Goal: Information Seeking & Learning: Learn about a topic

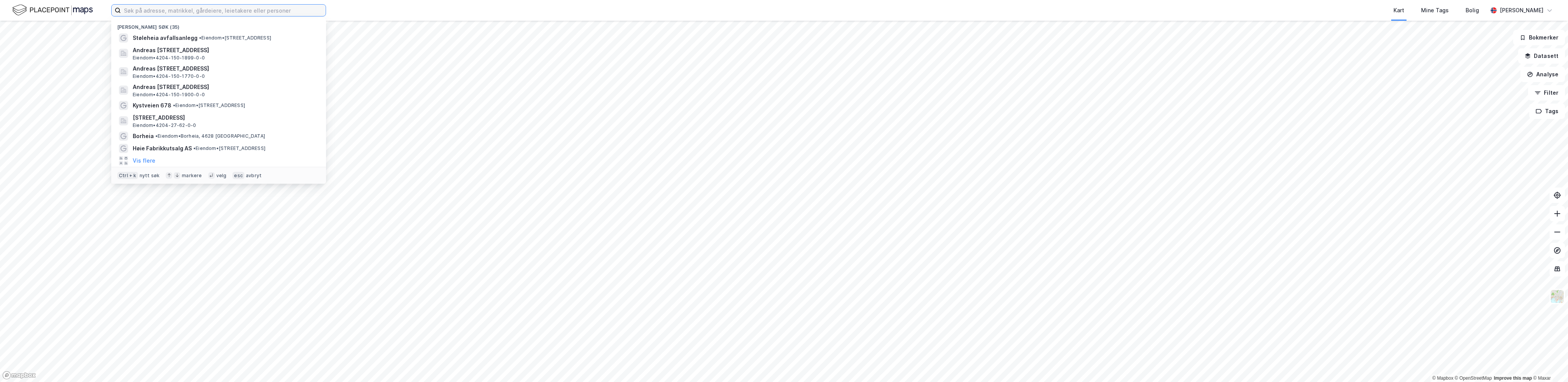
click at [145, 12] on input at bounding box center [223, 10] width 205 height 12
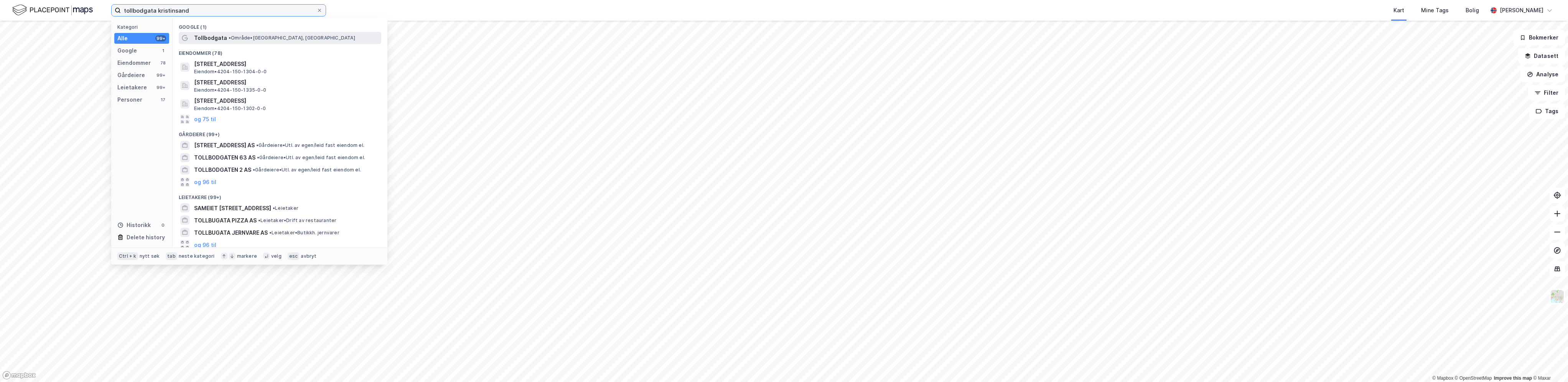
type input "tollbodgata kristinsand"
click at [218, 38] on span "Tollbodgata" at bounding box center [211, 38] width 33 height 9
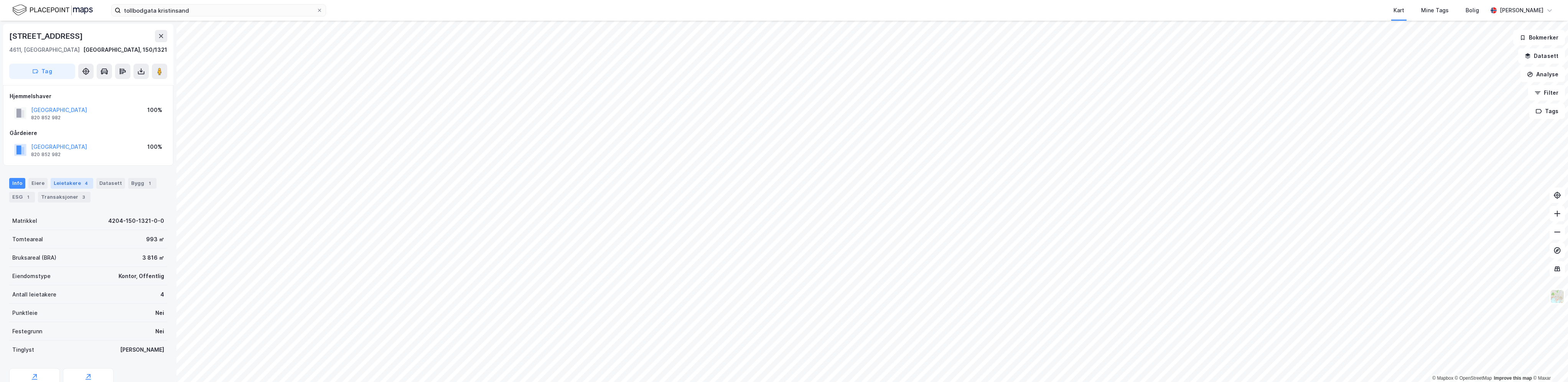
click at [72, 182] on div "Leietakere 4" at bounding box center [72, 183] width 43 height 11
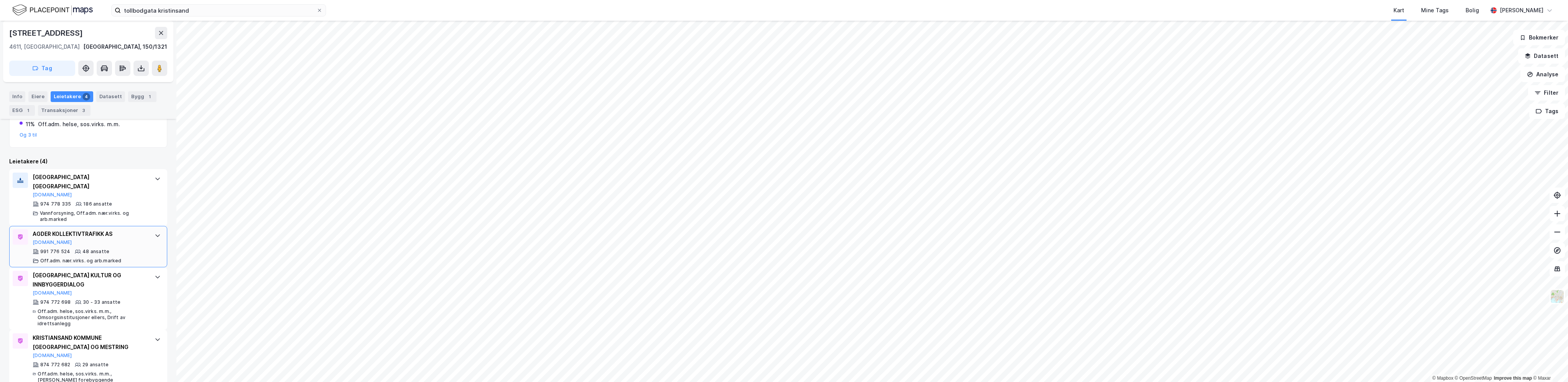
scroll to position [184, 0]
click at [155, 174] on icon at bounding box center [158, 176] width 6 height 6
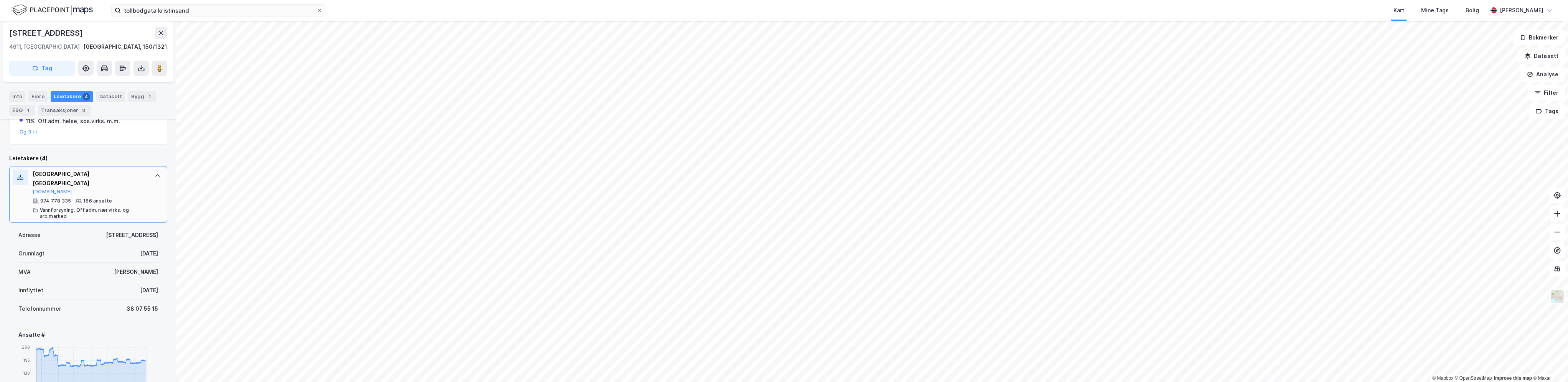
click at [155, 173] on icon at bounding box center [158, 176] width 6 height 6
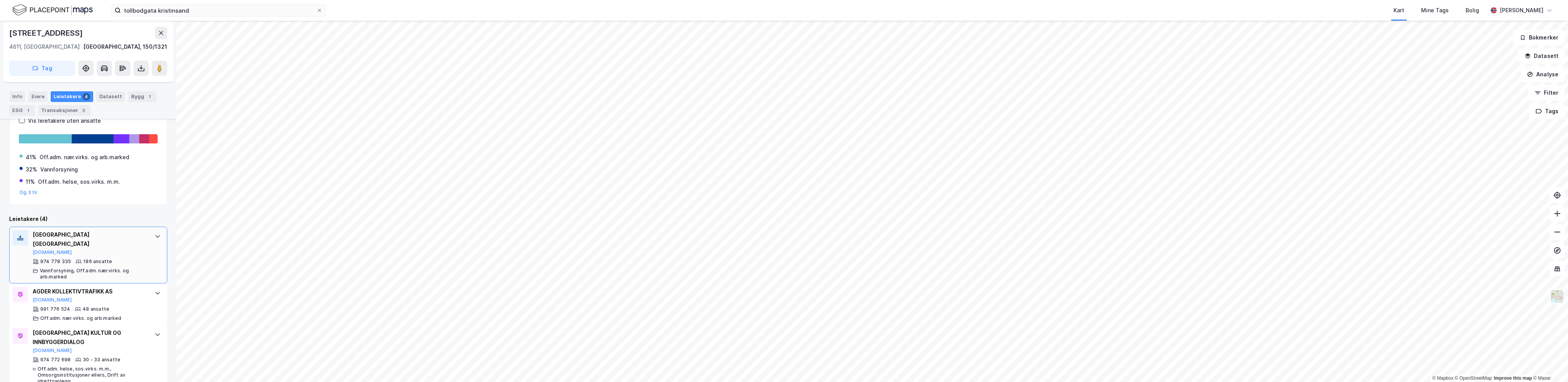
scroll to position [107, 0]
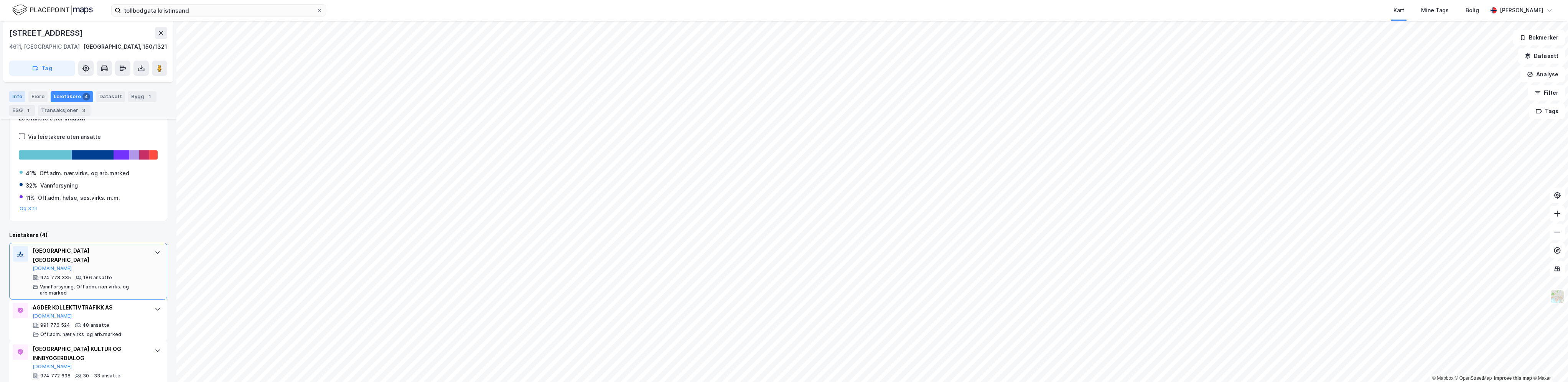
click at [17, 96] on div "Info" at bounding box center [17, 97] width 16 height 11
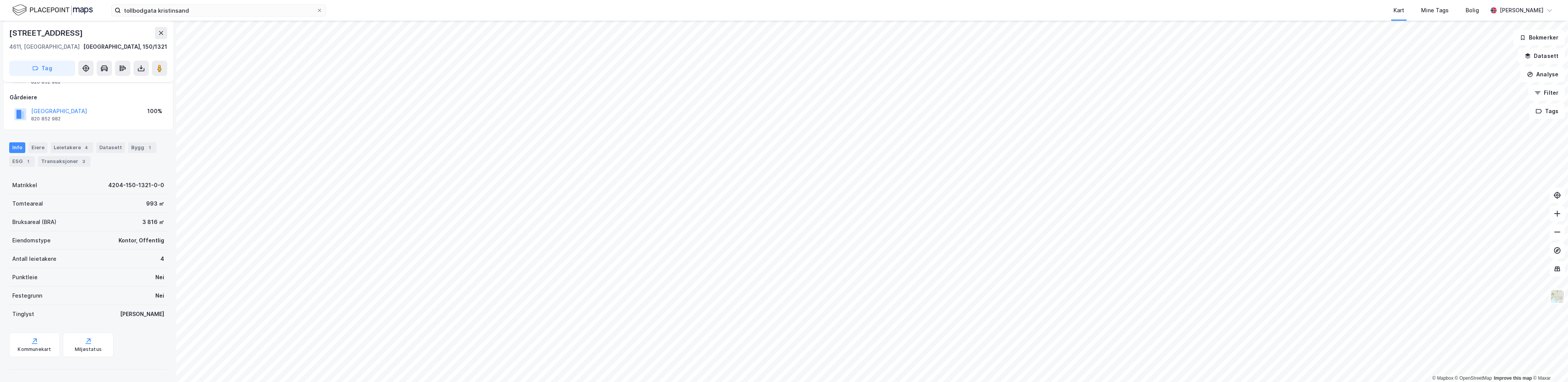
scroll to position [35, 0]
click at [136, 148] on div "Bygg 1" at bounding box center [142, 148] width 29 height 11
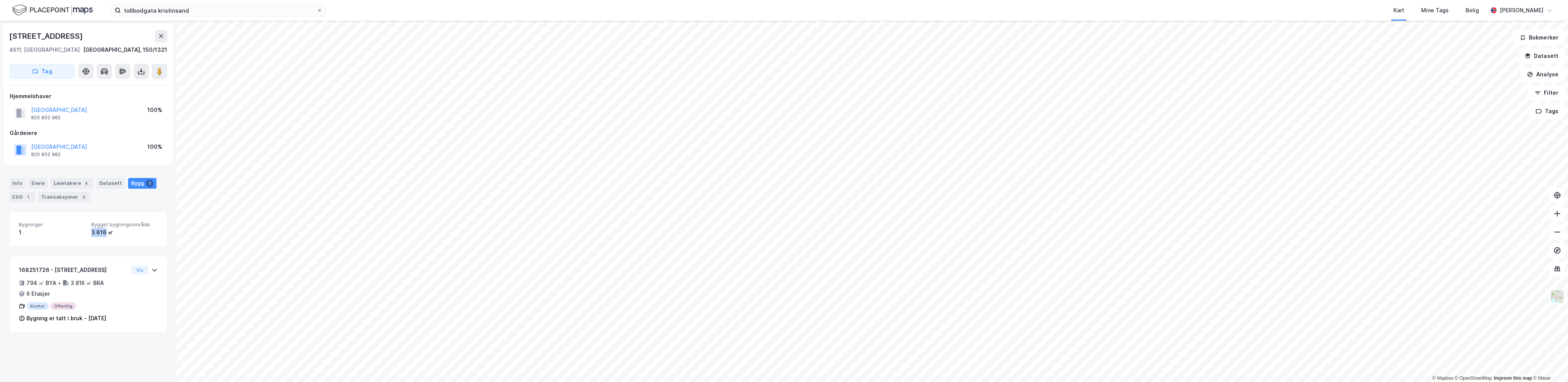
drag, startPoint x: 89, startPoint y: 232, endPoint x: 103, endPoint y: 232, distance: 14.0
click at [103, 232] on div "3 816 ㎡" at bounding box center [124, 232] width 66 height 9
drag, startPoint x: 103, startPoint y: 232, endPoint x: 110, endPoint y: 237, distance: 8.6
click at [110, 237] on div "Bygninger 1 Bygget bygningsområde 3 816 ㎡" at bounding box center [88, 229] width 158 height 35
drag, startPoint x: 88, startPoint y: 232, endPoint x: 96, endPoint y: 232, distance: 8.0
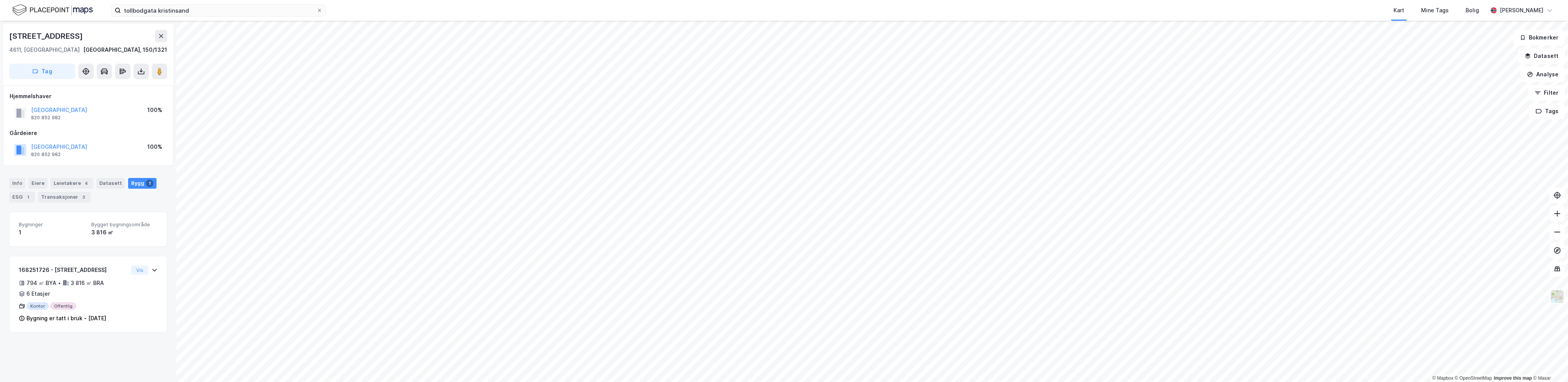
click at [88, 232] on div "Bygninger 1 Bygget bygningsområde 3 816 ㎡" at bounding box center [88, 229] width 139 height 16
drag, startPoint x: 108, startPoint y: 232, endPoint x: 86, endPoint y: 231, distance: 22.0
click at [86, 231] on div "Bygninger 1 Bygget bygningsområde 3 816 ㎡" at bounding box center [88, 229] width 139 height 16
copy div "3 816 ㎡"
click at [71, 184] on div "Leietakere 4" at bounding box center [72, 183] width 43 height 11
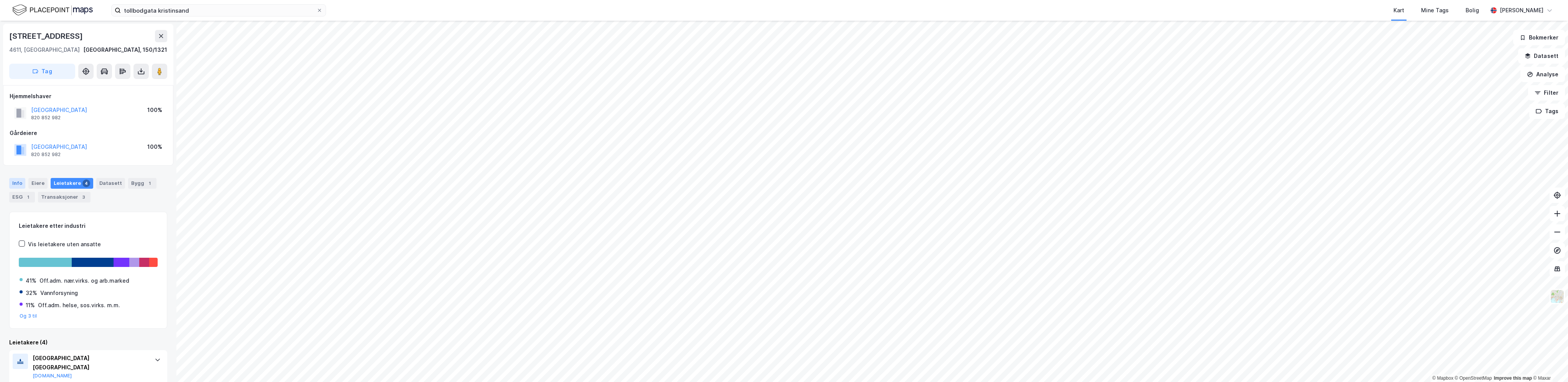
click at [17, 181] on div "Info" at bounding box center [17, 183] width 16 height 11
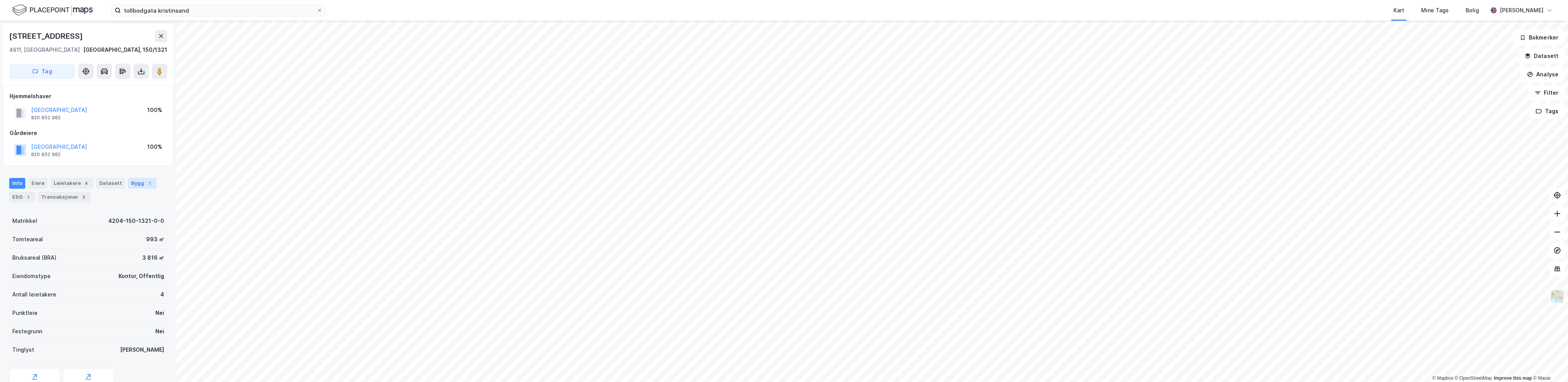
click at [135, 182] on div "Bygg 1" at bounding box center [142, 183] width 29 height 11
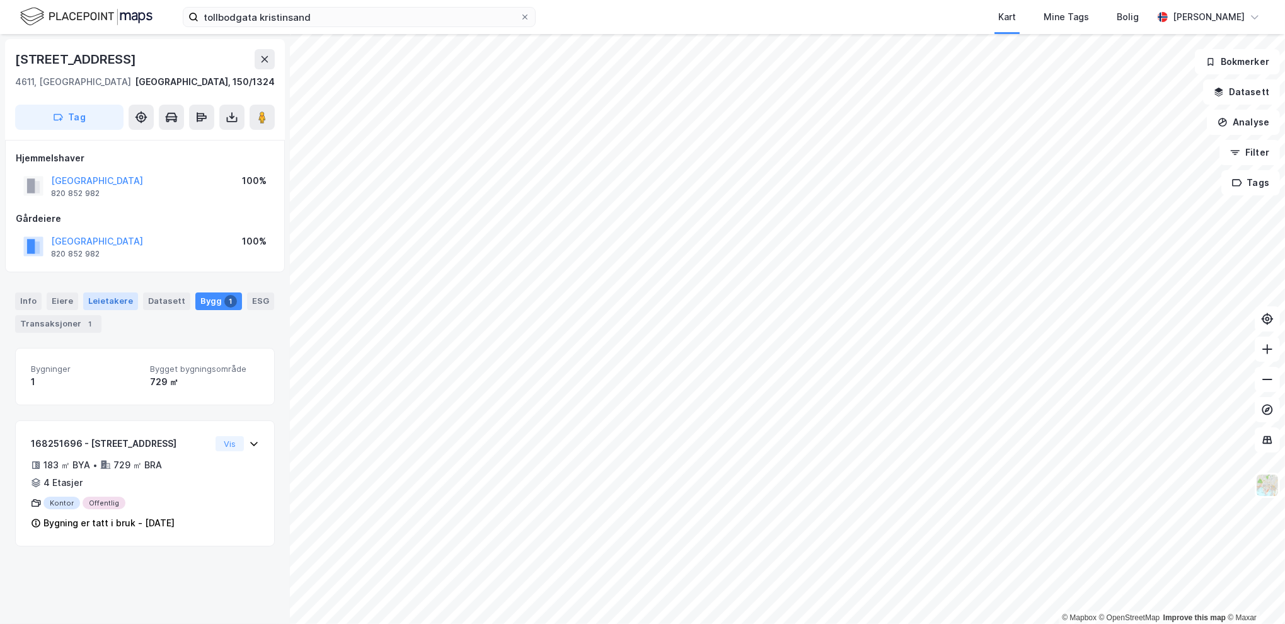
click at [106, 294] on div "Leietakere" at bounding box center [110, 301] width 55 height 18
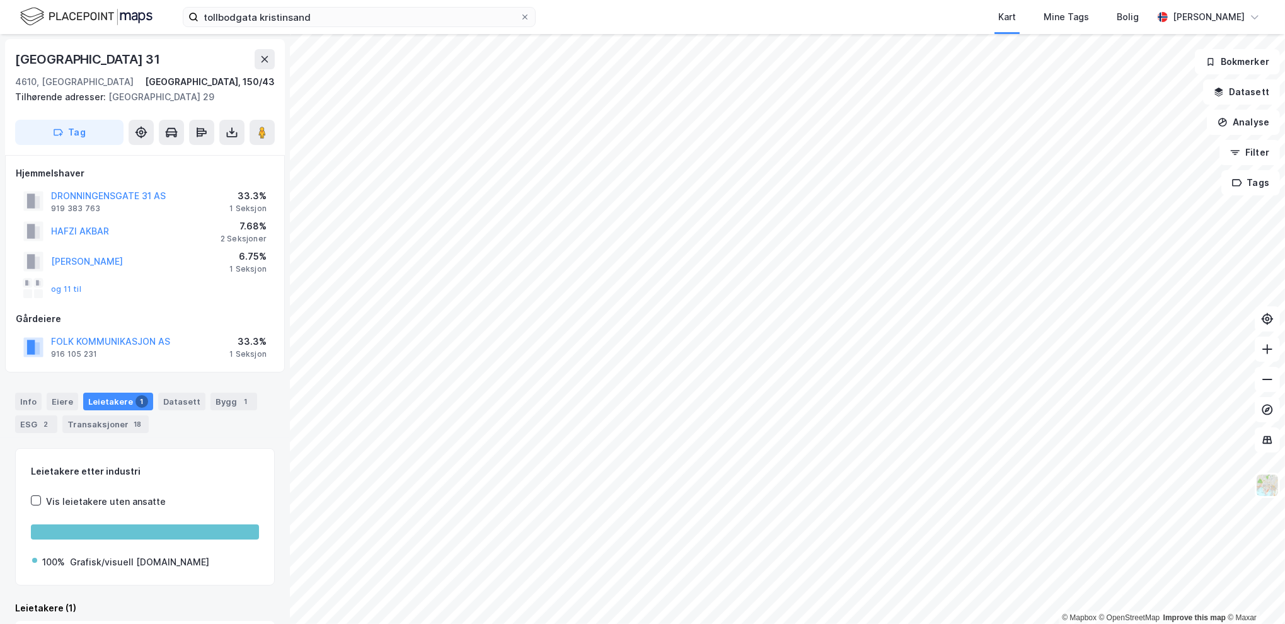
scroll to position [1, 0]
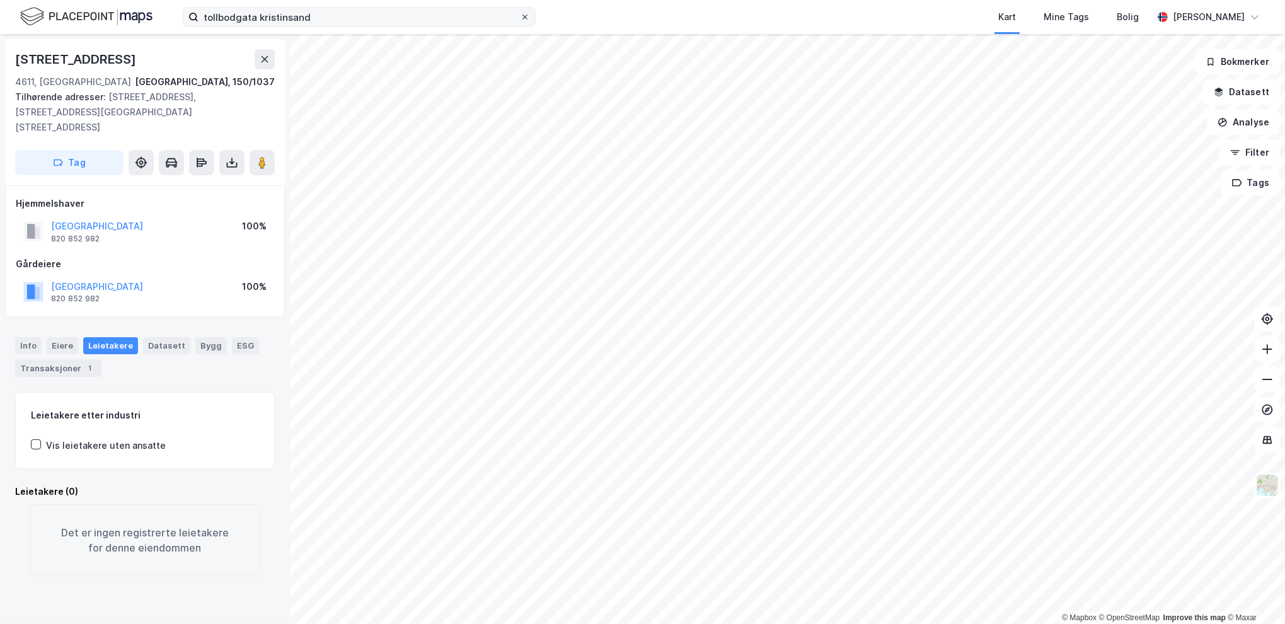
click at [522, 20] on icon at bounding box center [525, 17] width 8 height 8
click at [520, 20] on input "tollbodgata kristinsand" at bounding box center [358, 17] width 321 height 19
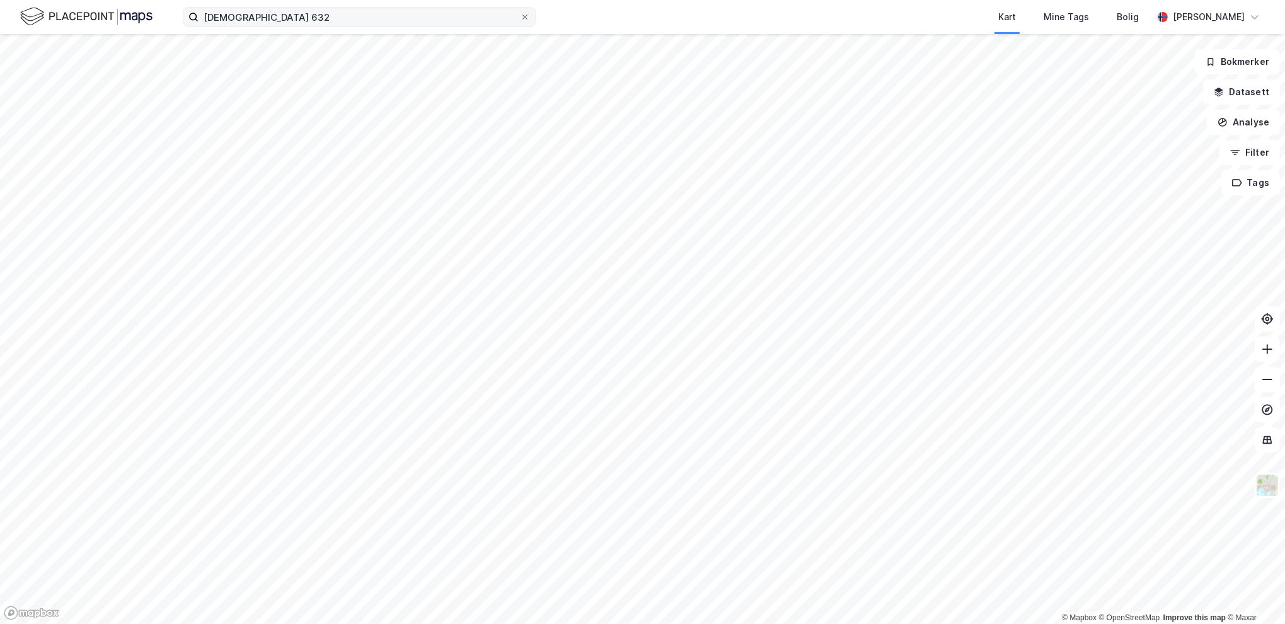
drag, startPoint x: 408, startPoint y: 28, endPoint x: 255, endPoint y: 21, distance: 153.9
click at [255, 21] on div "kirkegata 632 Kart Mine Tags Bolig [PERSON_NAME]" at bounding box center [642, 17] width 1285 height 34
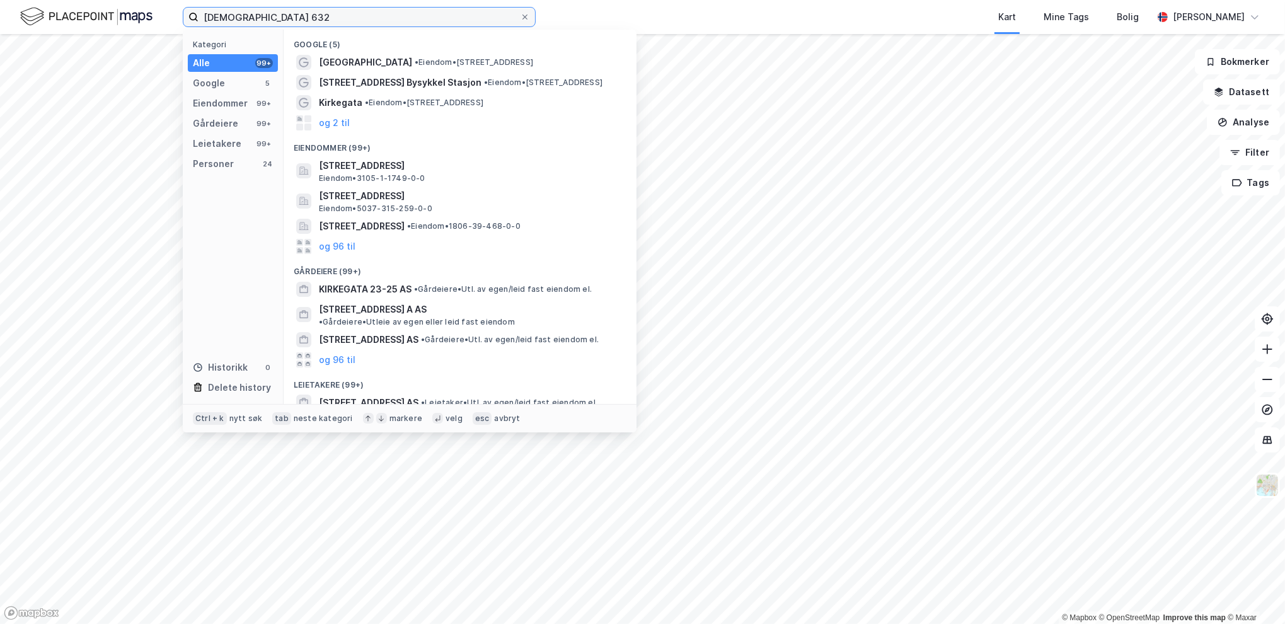
drag, startPoint x: 218, startPoint y: 16, endPoint x: 171, endPoint y: 6, distance: 47.7
click at [171, 6] on div "kirkegata 632 Kategori Alle 99+ Google 5 Eiendommer 99+ Gårdeiere 99+ Leietaker…" at bounding box center [642, 17] width 1285 height 34
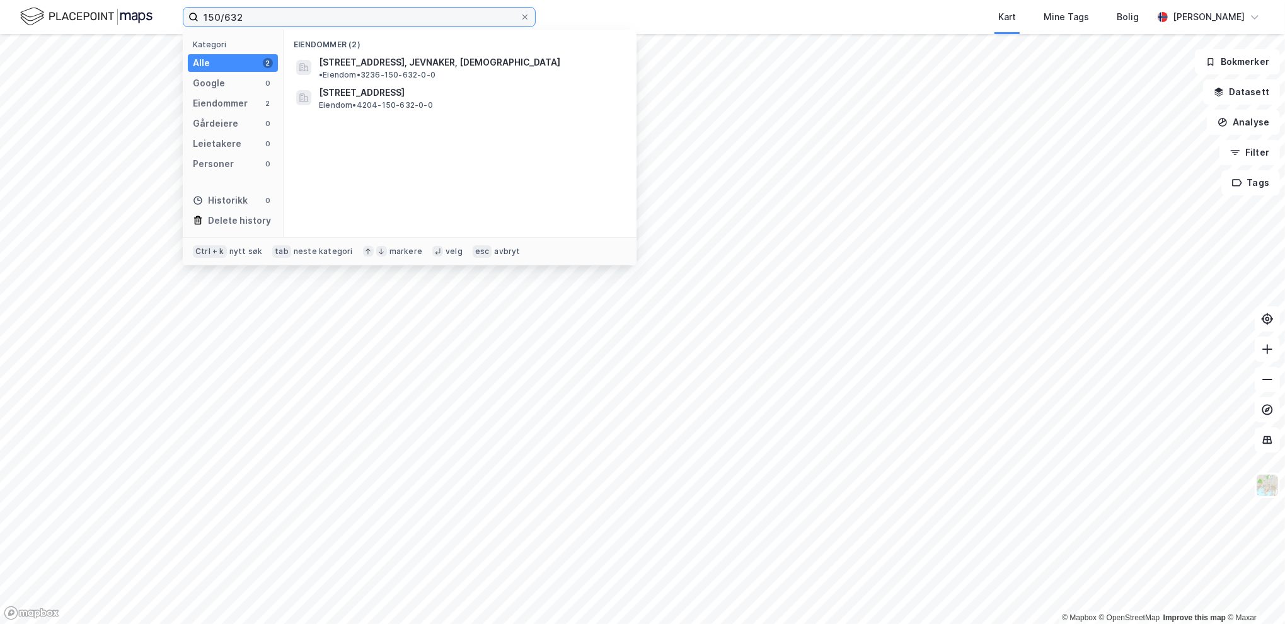
type input "150/632"
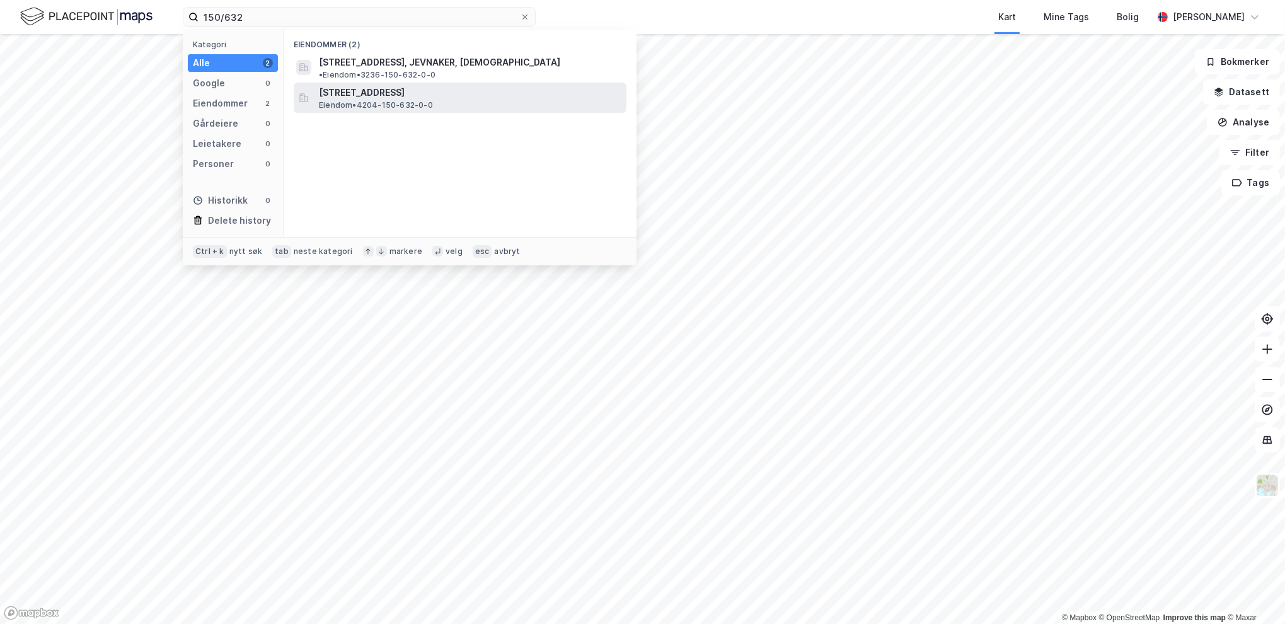
click at [354, 100] on span "Eiendom • 4204-150-632-0-0" at bounding box center [376, 105] width 114 height 10
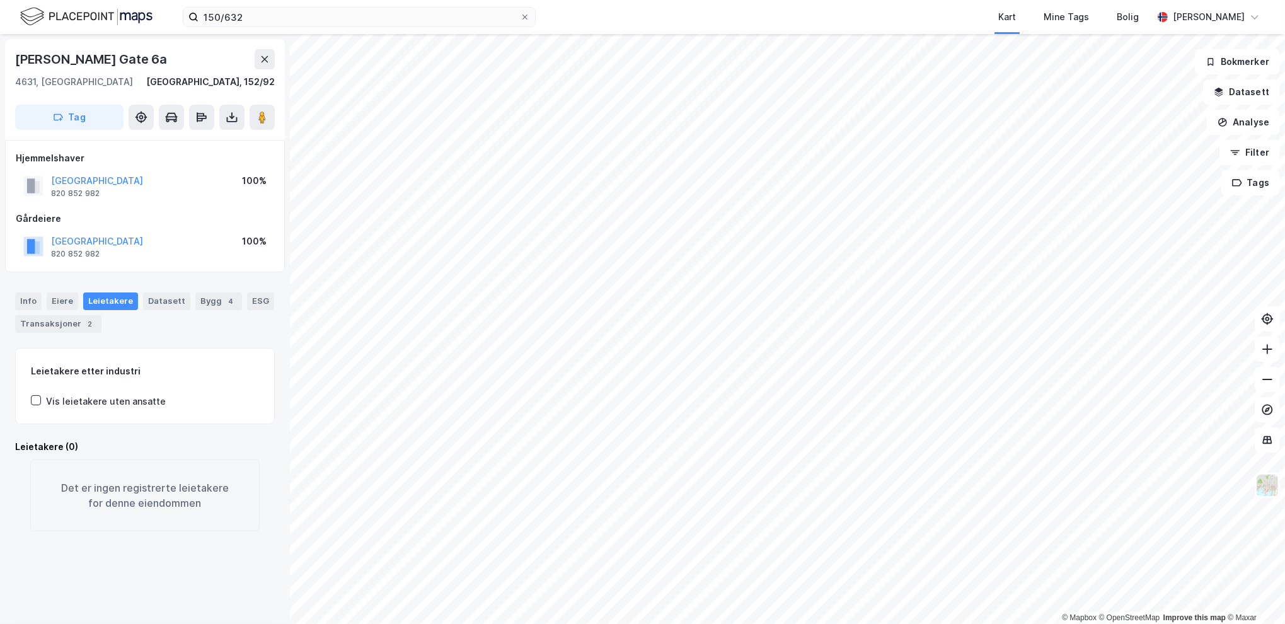
click at [111, 301] on div "Leietakere" at bounding box center [110, 301] width 55 height 18
click at [224, 299] on div "4" at bounding box center [230, 301] width 13 height 13
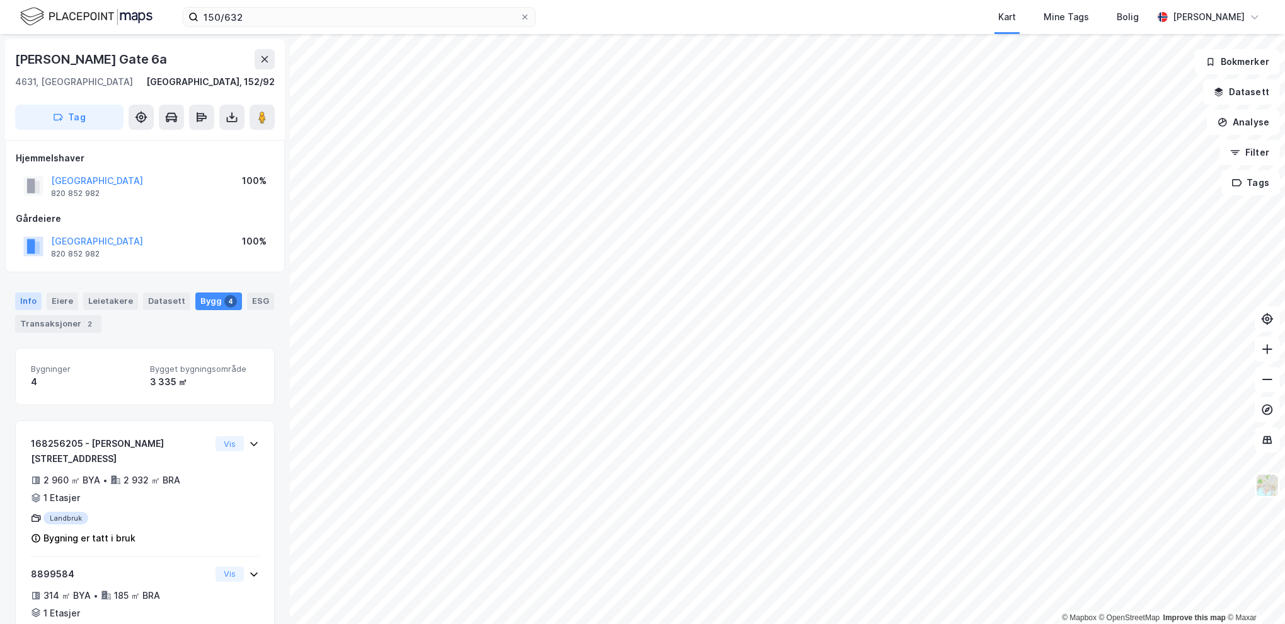
click at [23, 301] on div "Info" at bounding box center [28, 301] width 26 height 18
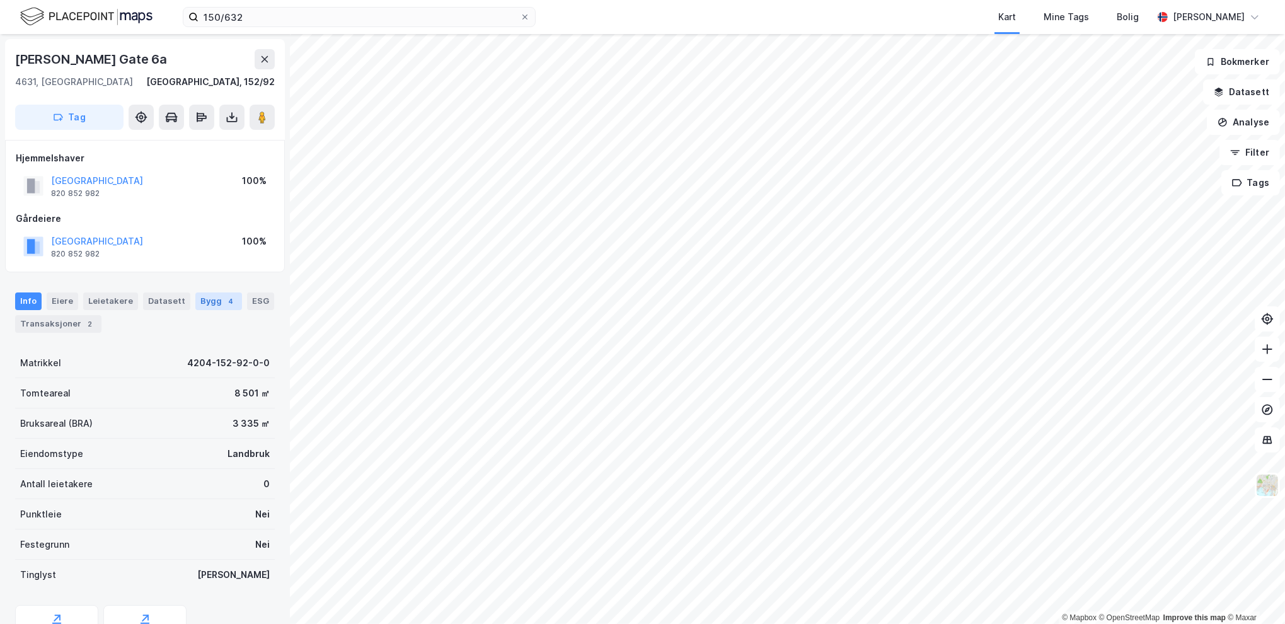
click at [212, 298] on div "Bygg 4" at bounding box center [218, 301] width 47 height 18
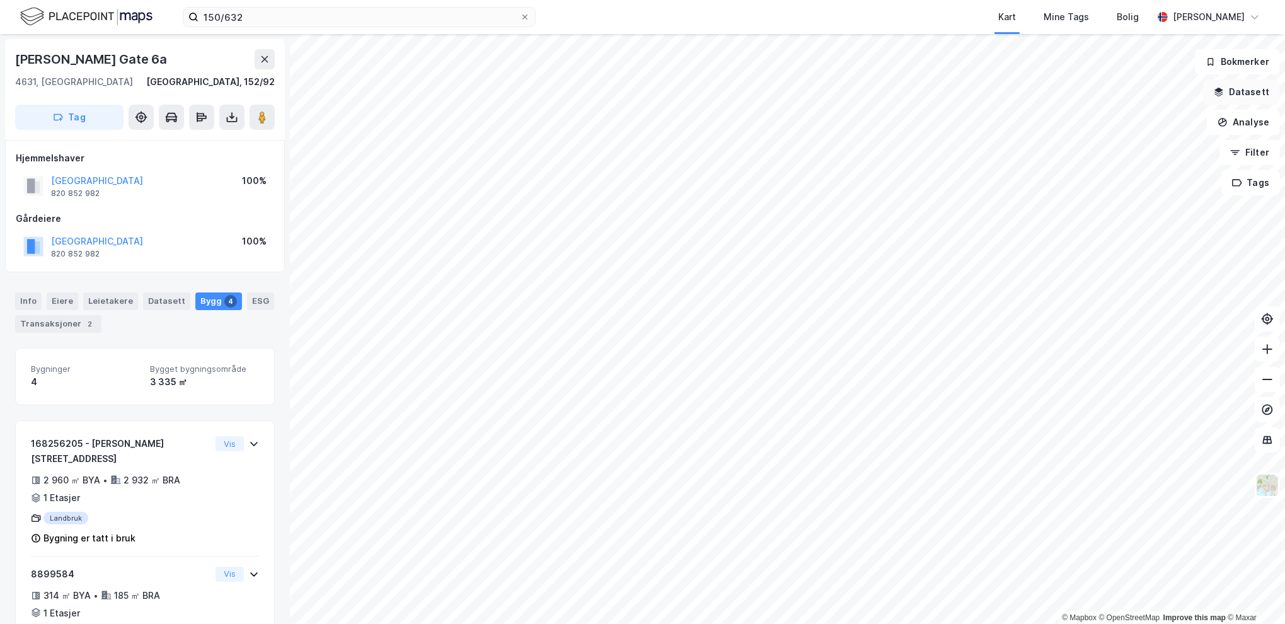
click at [1245, 89] on button "Datasett" at bounding box center [1241, 91] width 77 height 25
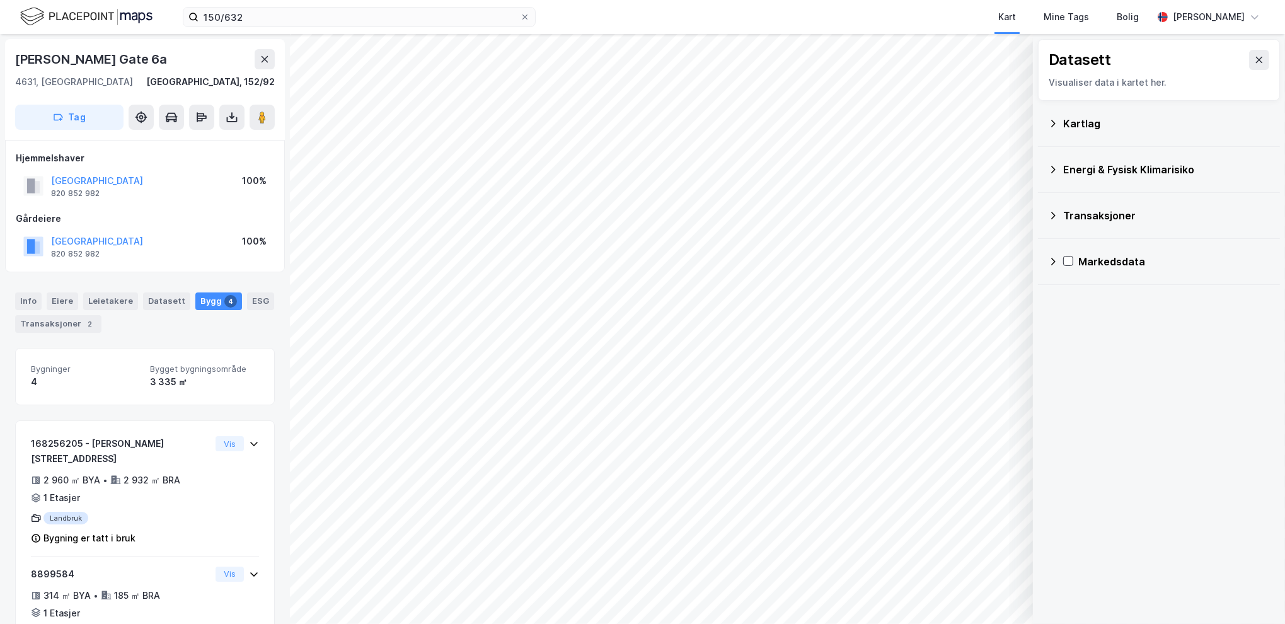
click at [1054, 120] on icon at bounding box center [1053, 123] width 10 height 10
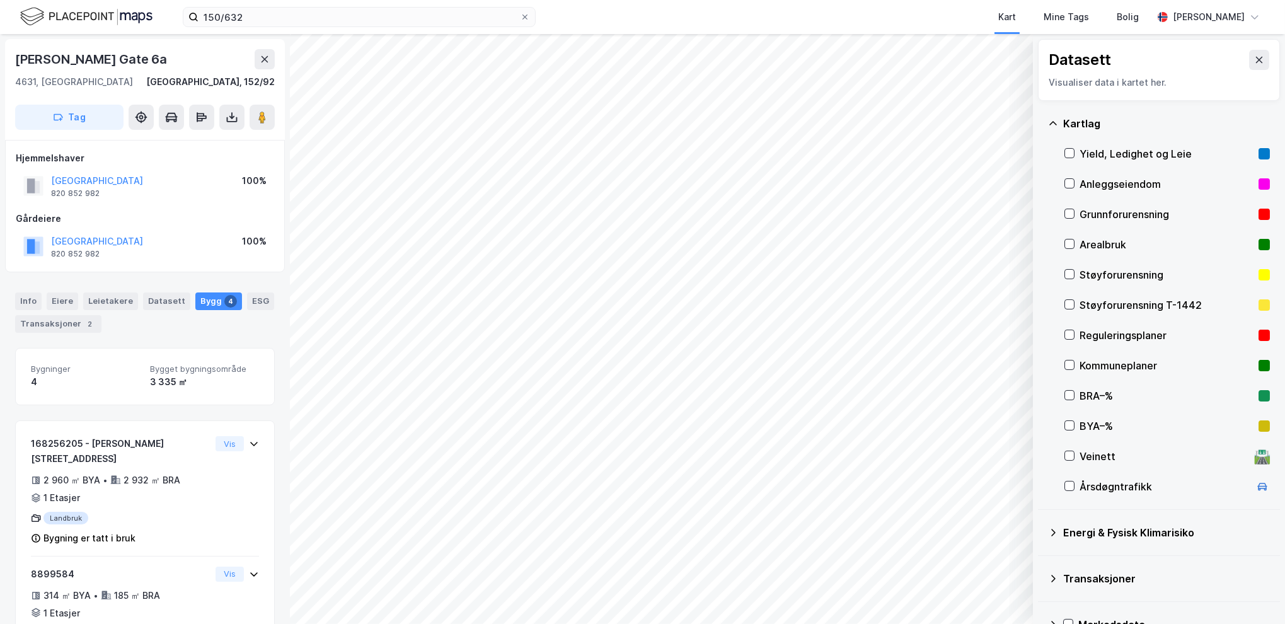
click at [1074, 151] on div "Yield, Ledighet og Leie" at bounding box center [1166, 154] width 205 height 30
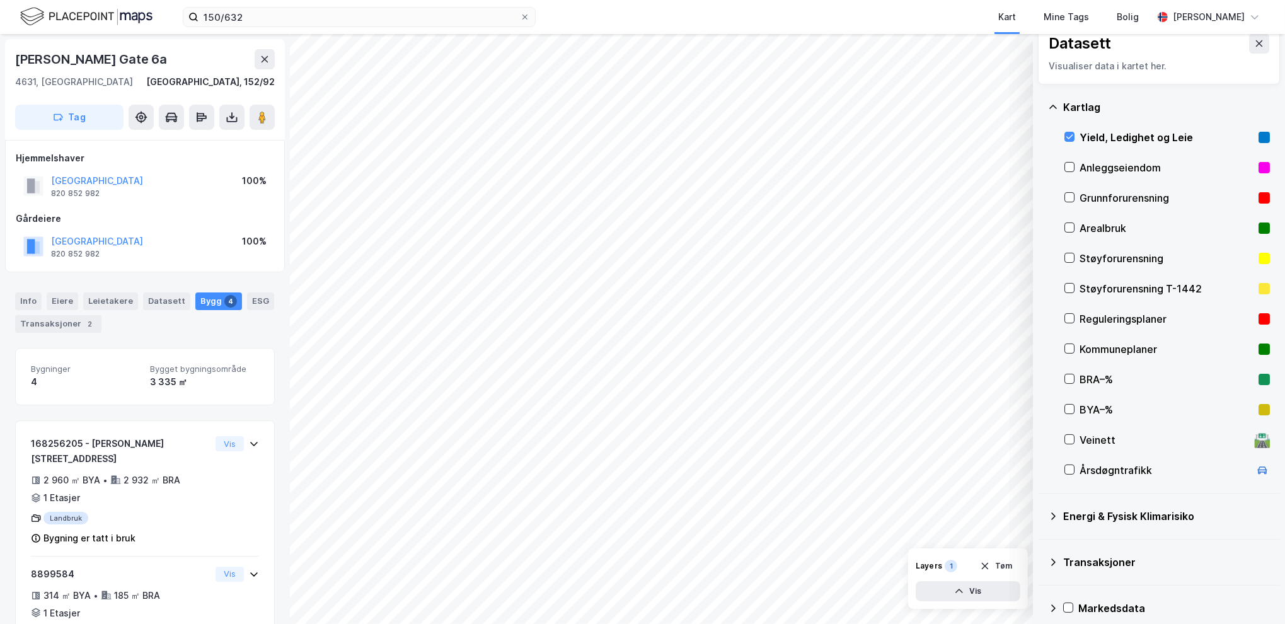
scroll to position [28, 0]
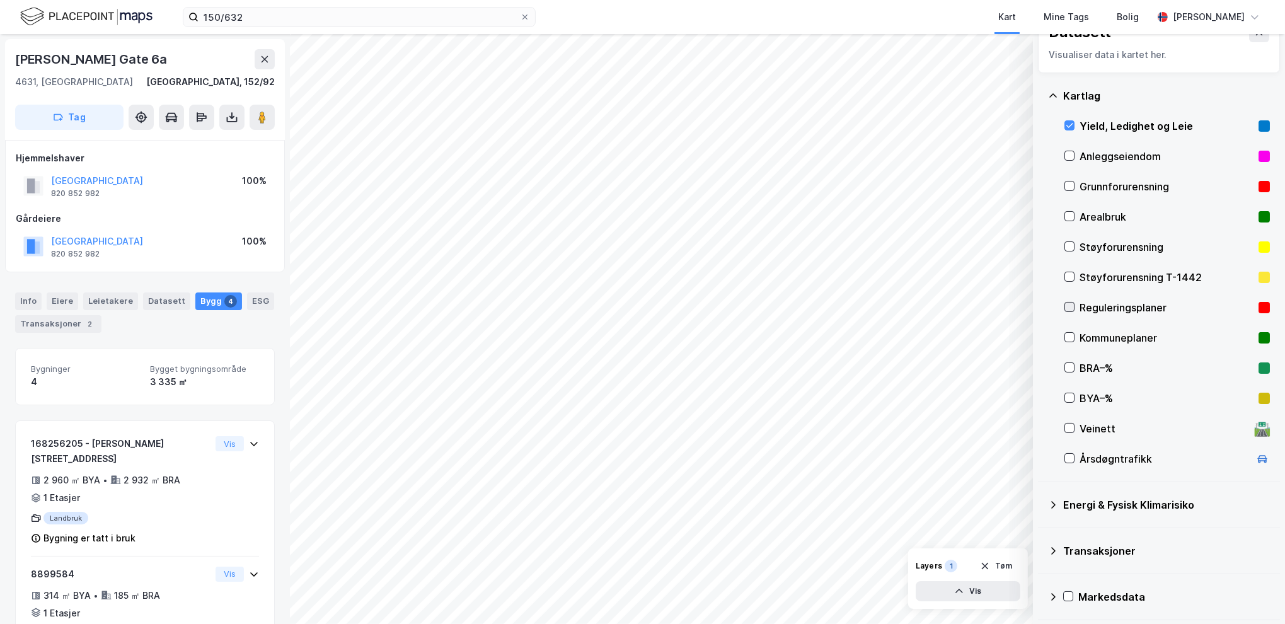
click at [1072, 308] on icon at bounding box center [1069, 306] width 9 height 9
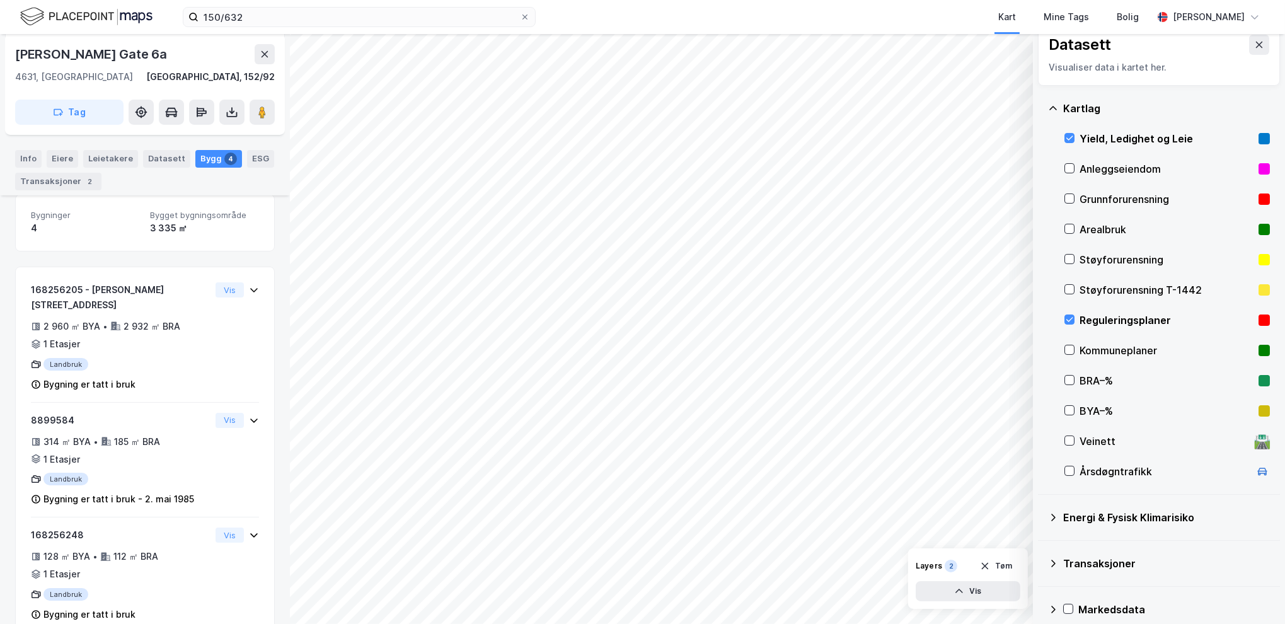
scroll to position [0, 0]
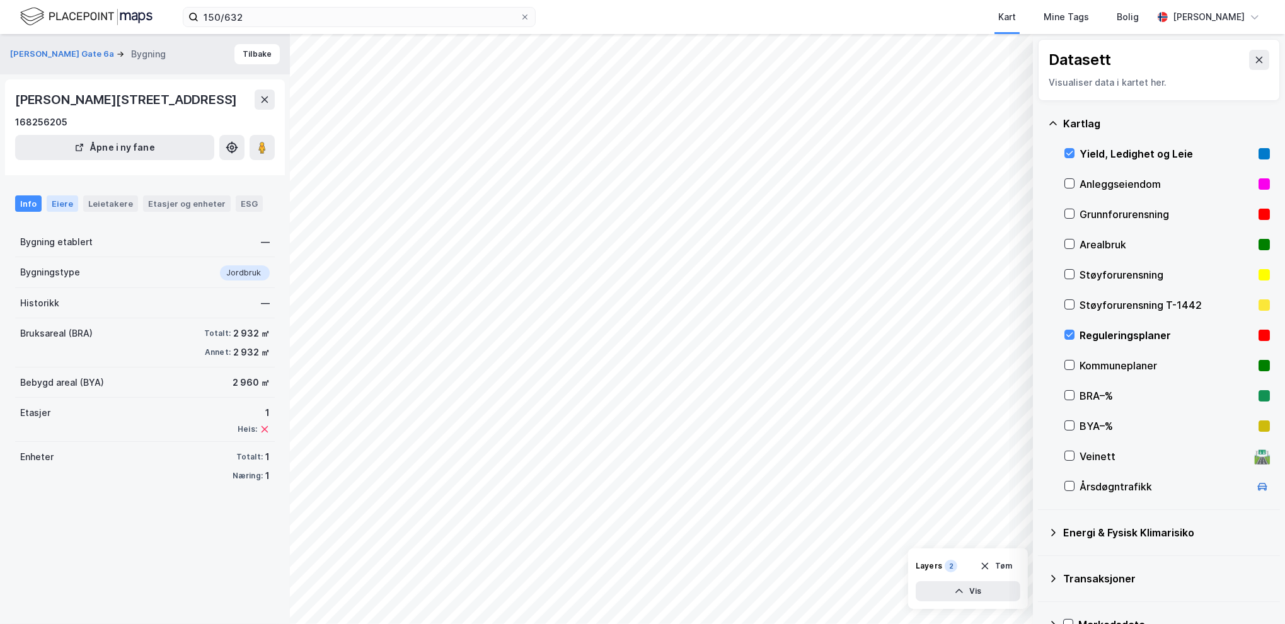
click at [61, 205] on div "Eiere" at bounding box center [63, 203] width 32 height 16
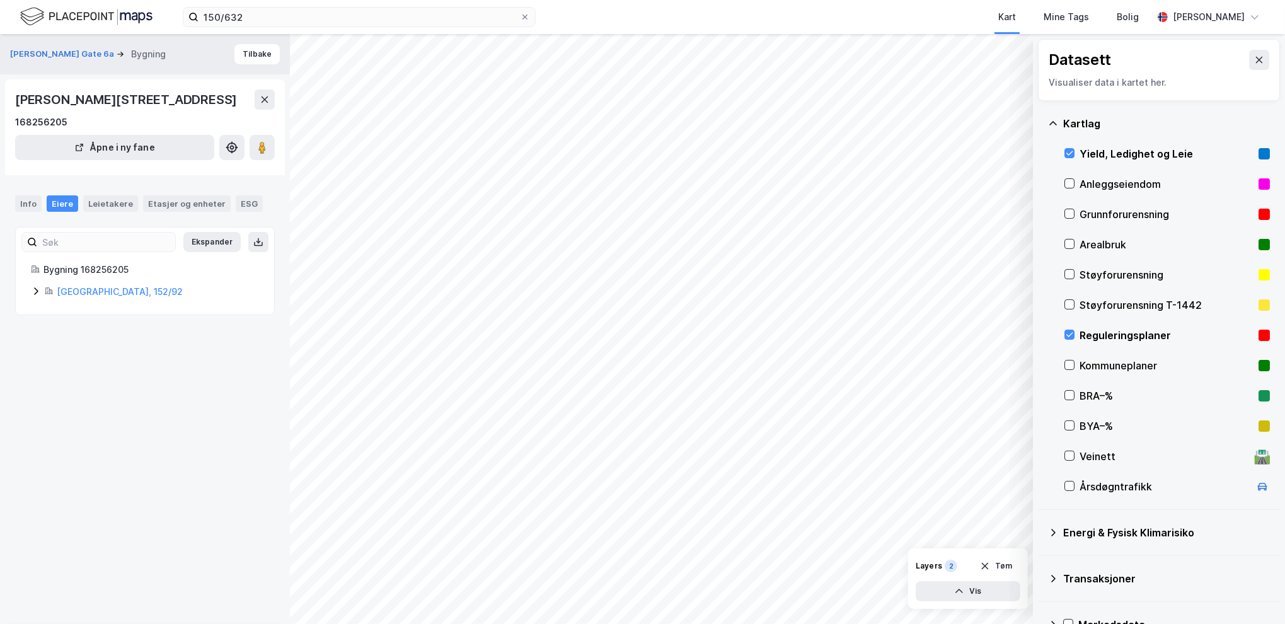
click at [35, 292] on icon at bounding box center [36, 291] width 10 height 10
click at [118, 205] on div "Leietakere" at bounding box center [110, 203] width 55 height 16
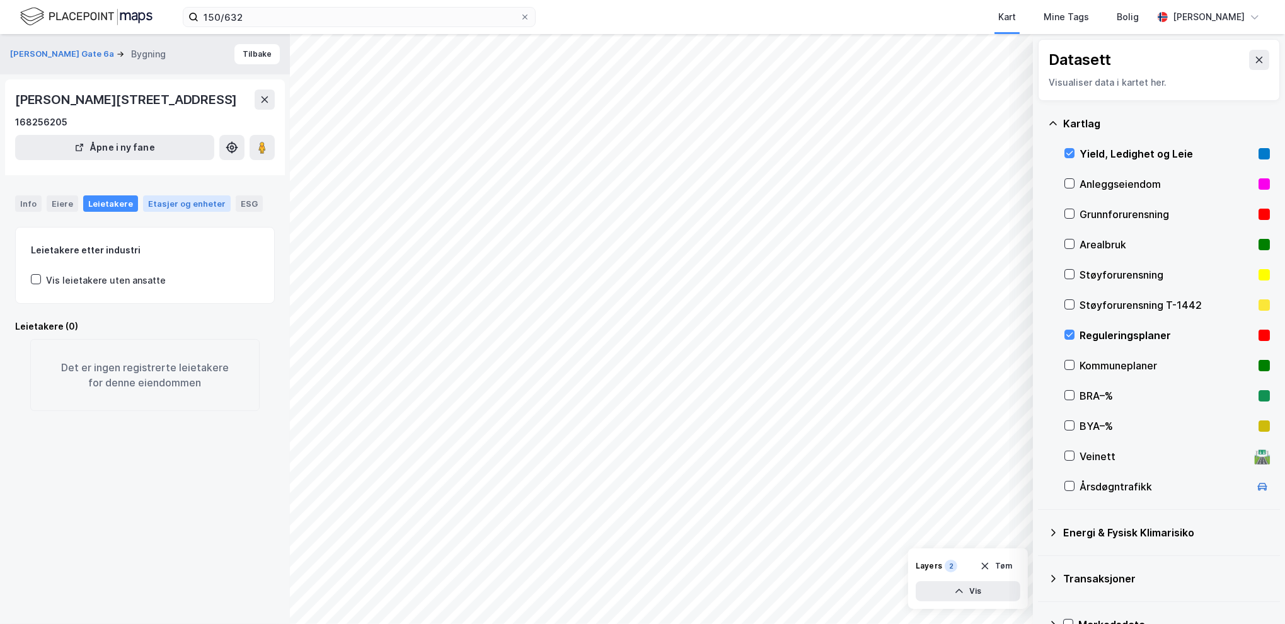
click at [174, 204] on div "Etasjer og enheter" at bounding box center [187, 203] width 78 height 11
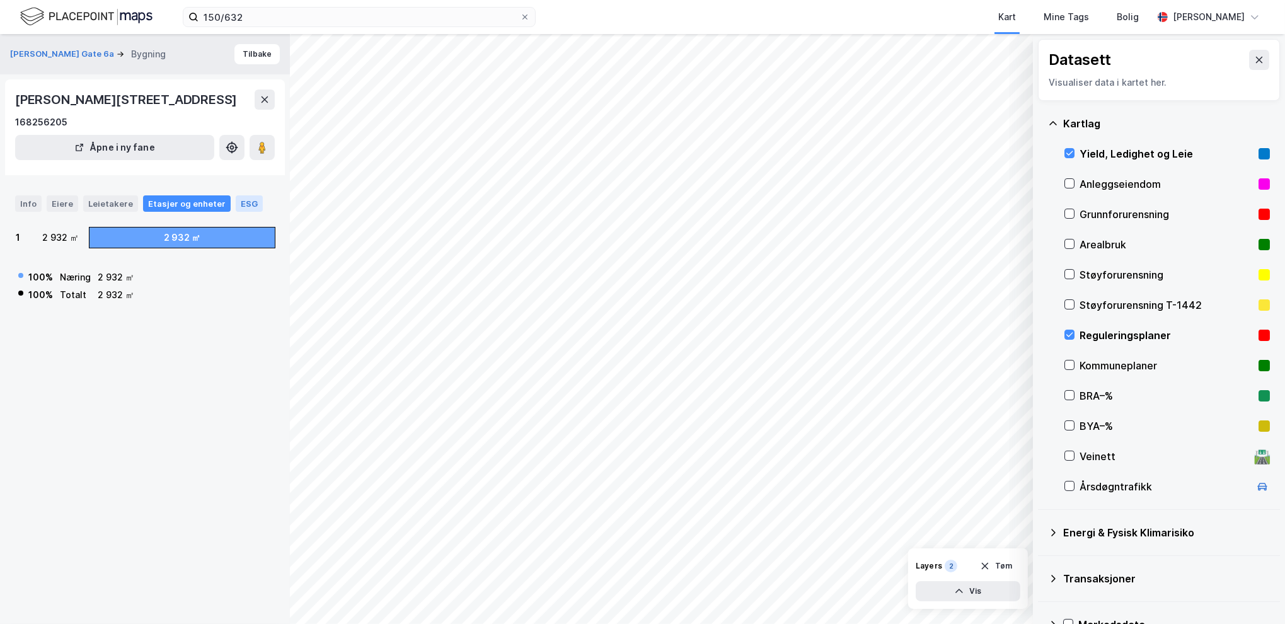
click at [237, 206] on div "ESG" at bounding box center [249, 203] width 27 height 16
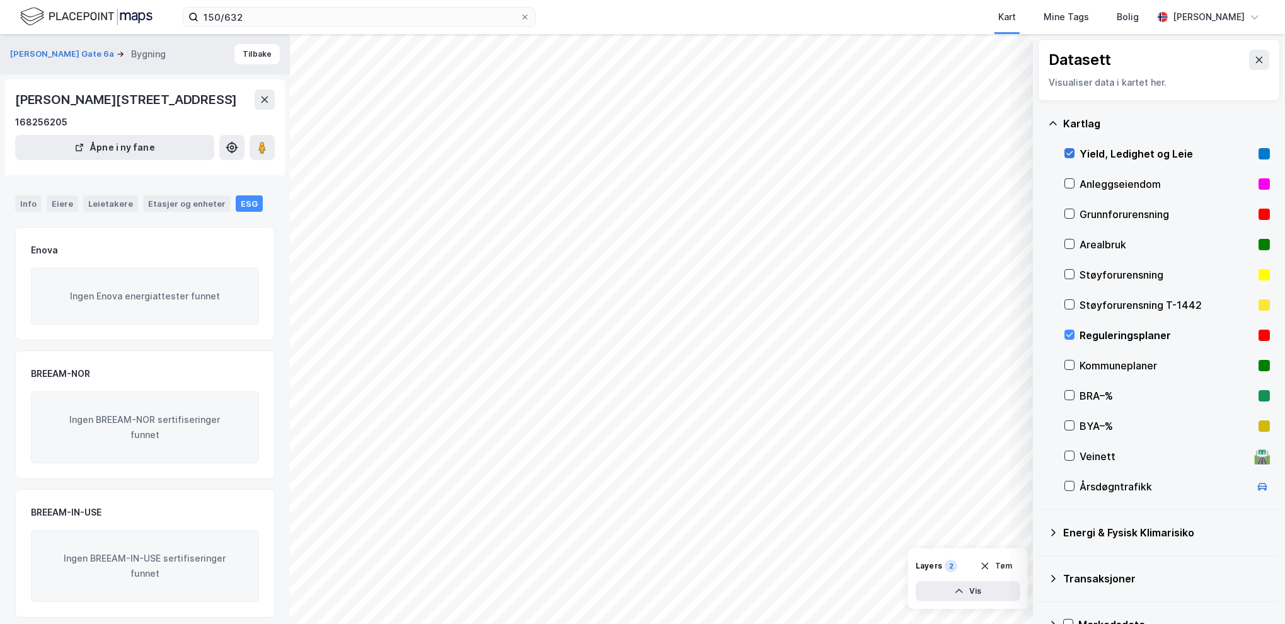
click at [1071, 152] on icon at bounding box center [1069, 153] width 7 height 4
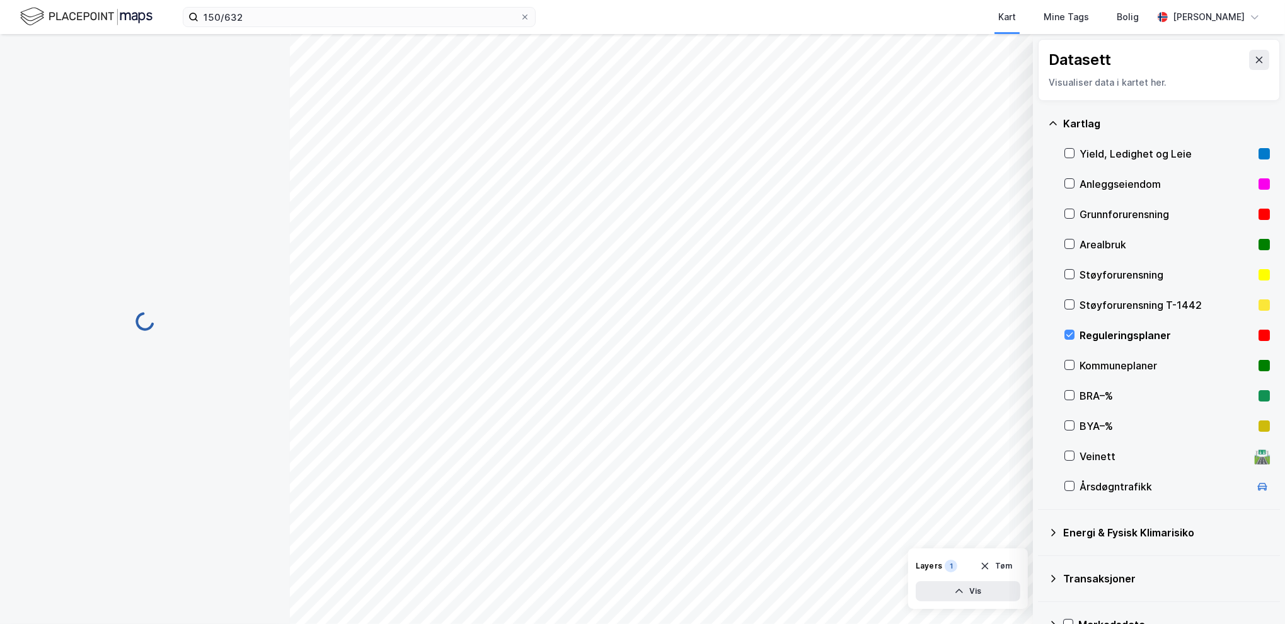
scroll to position [154, 0]
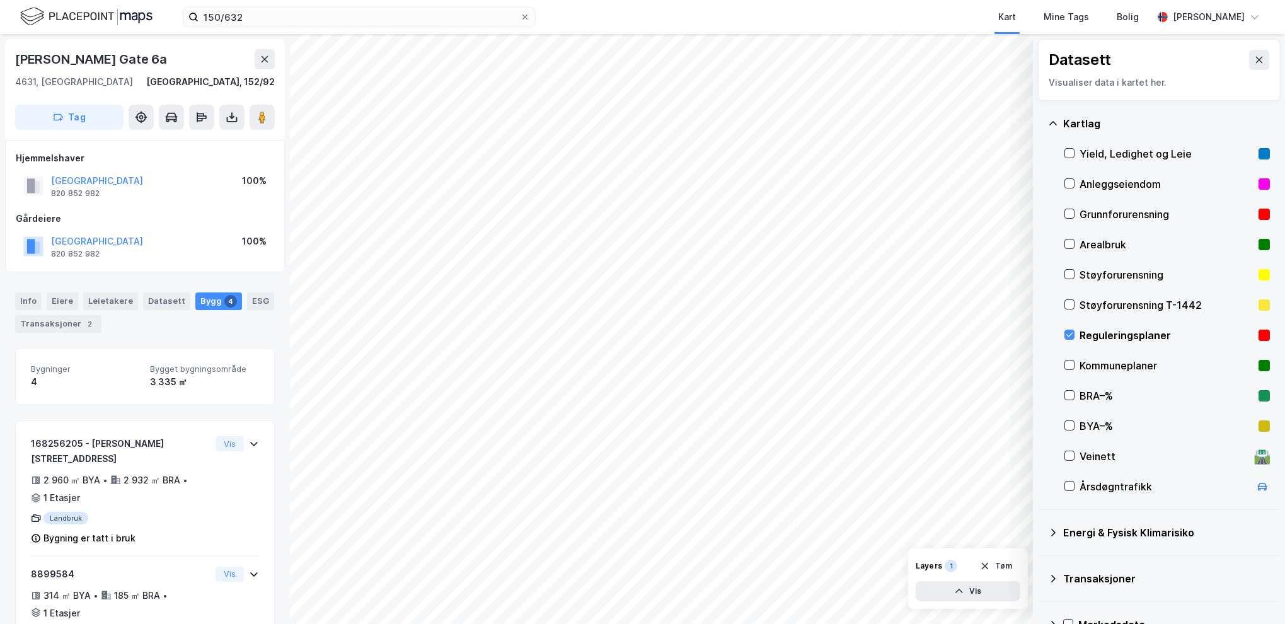
scroll to position [154, 0]
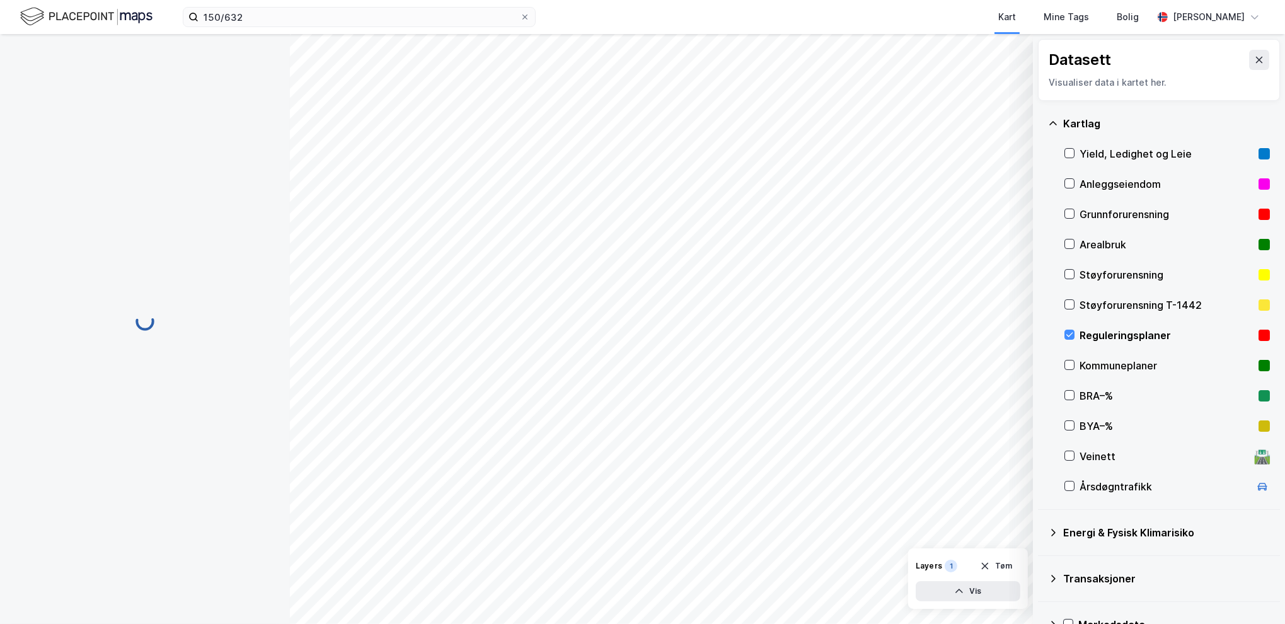
scroll to position [154, 0]
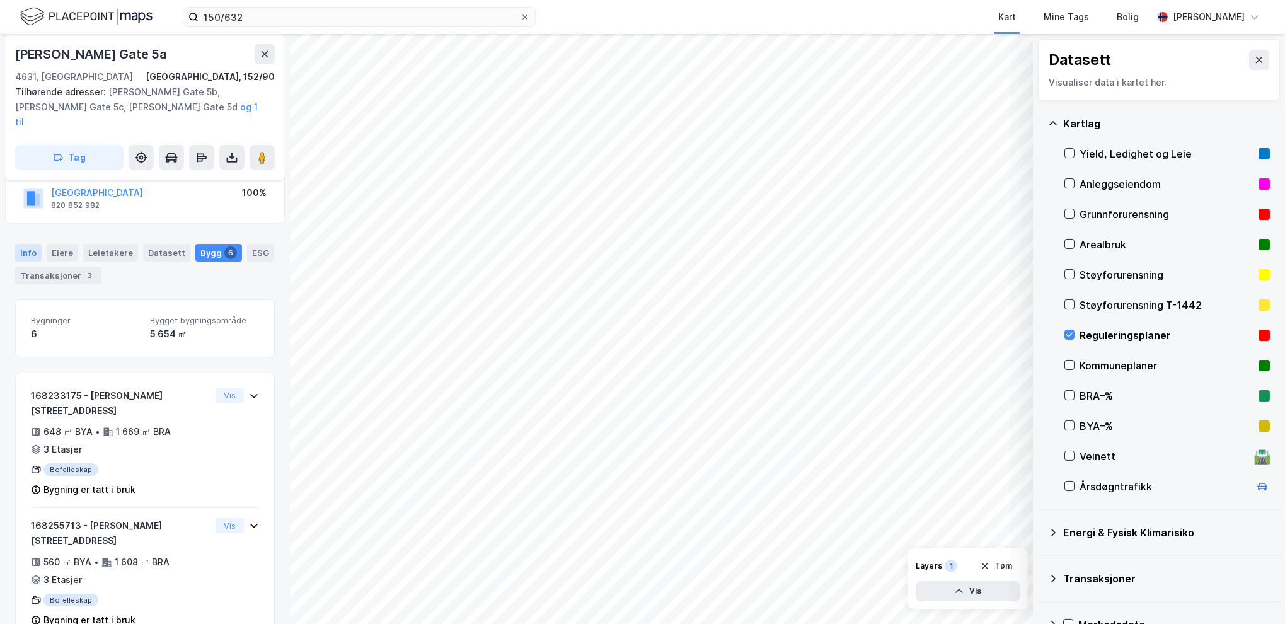
click at [21, 244] on div "Info" at bounding box center [28, 253] width 26 height 18
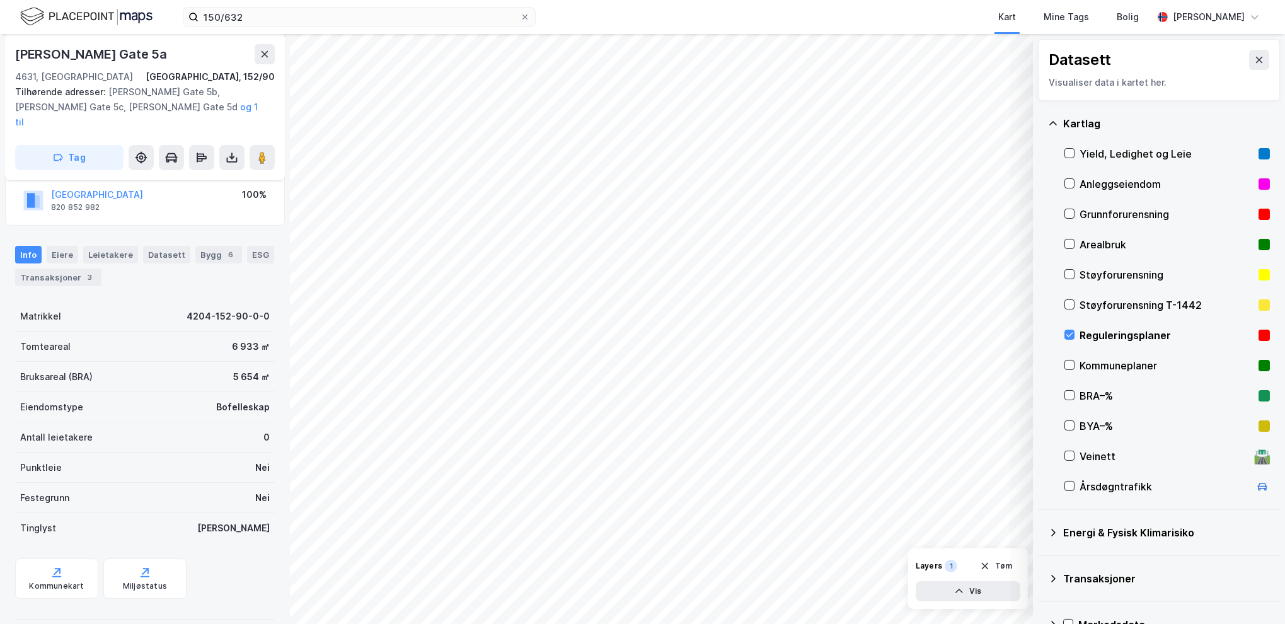
scroll to position [122, 0]
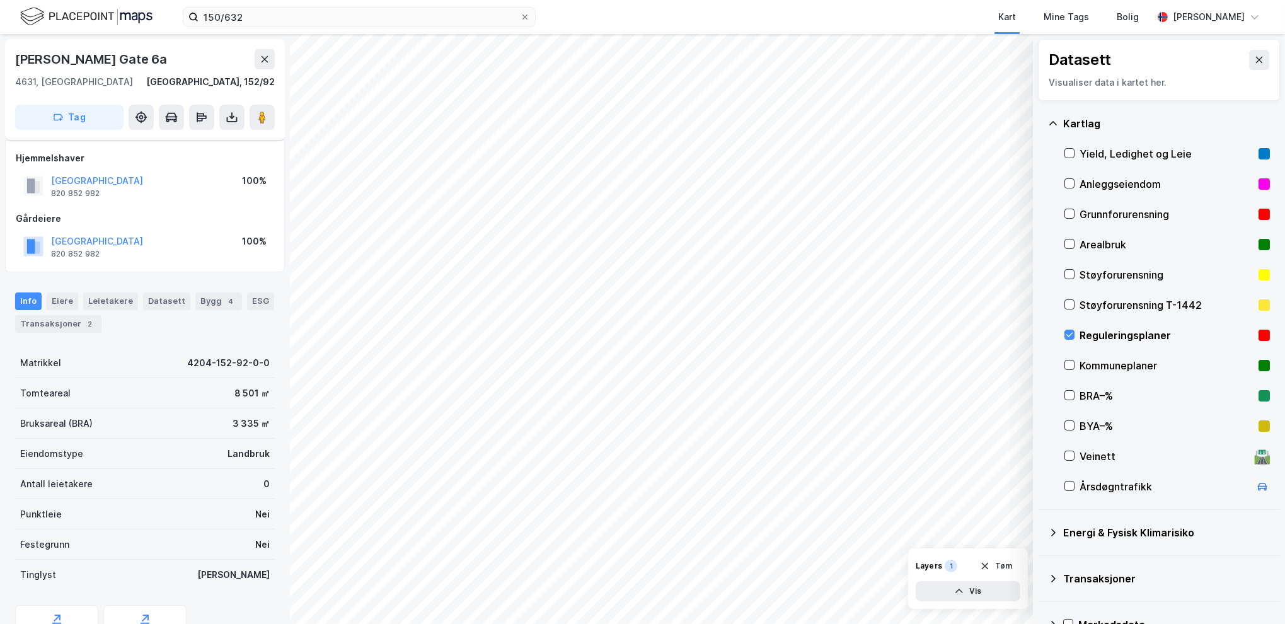
scroll to position [62, 0]
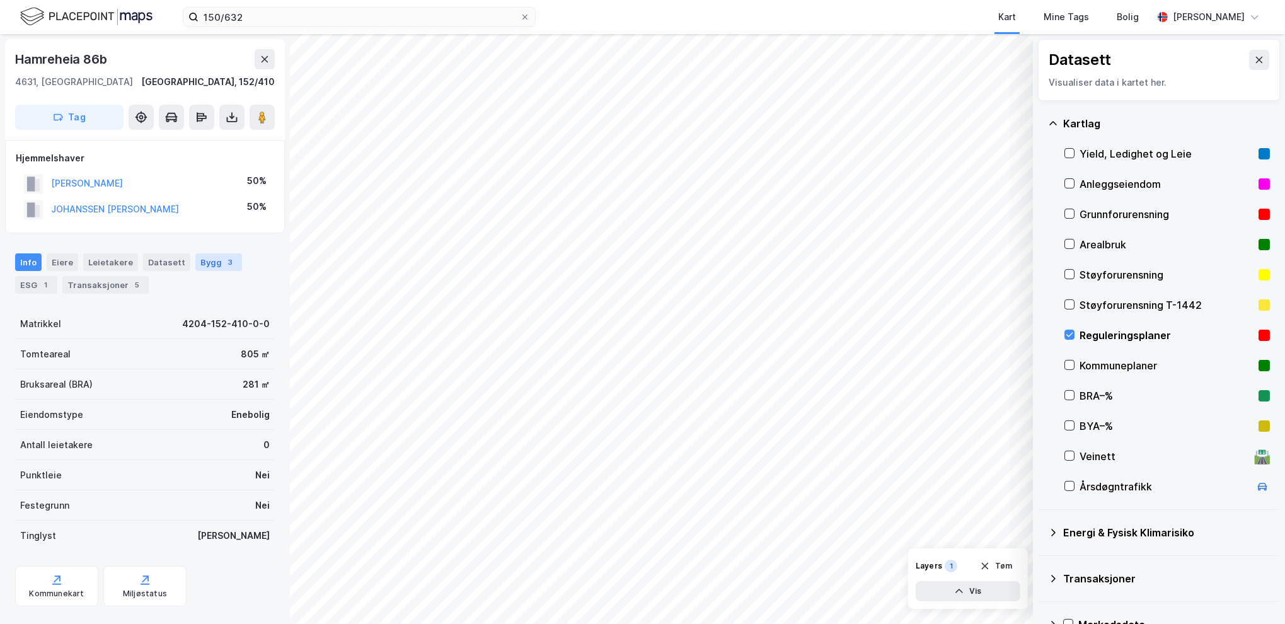
click at [213, 261] on div "Bygg 3" at bounding box center [218, 262] width 47 height 18
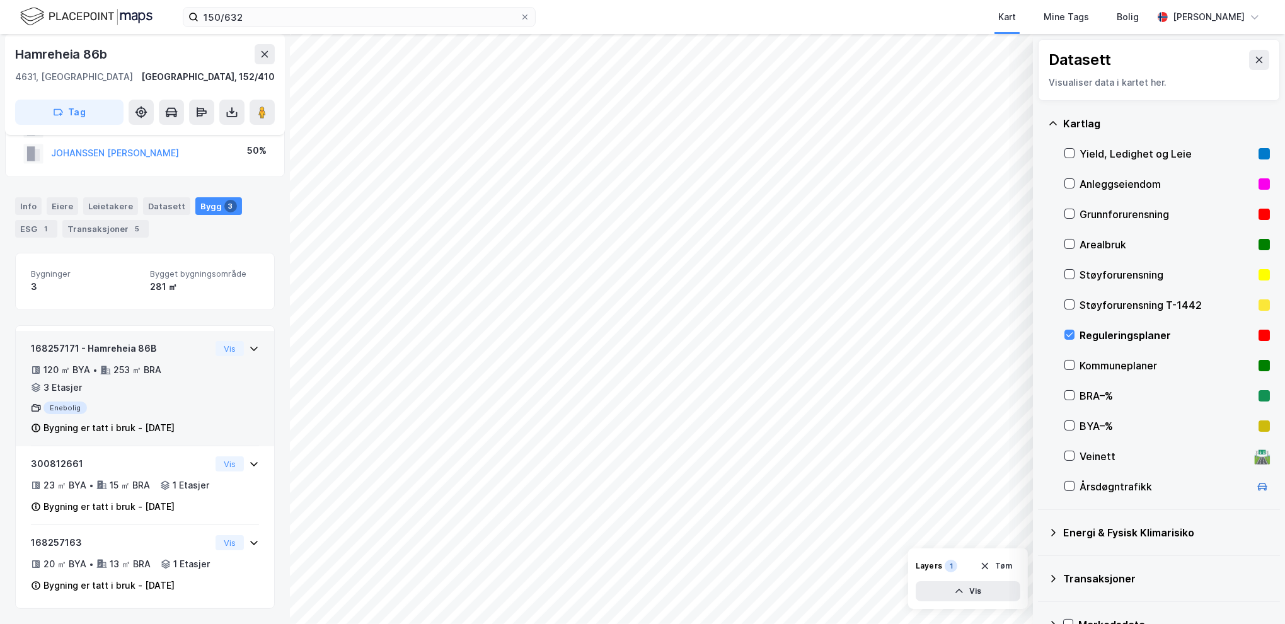
scroll to position [90, 0]
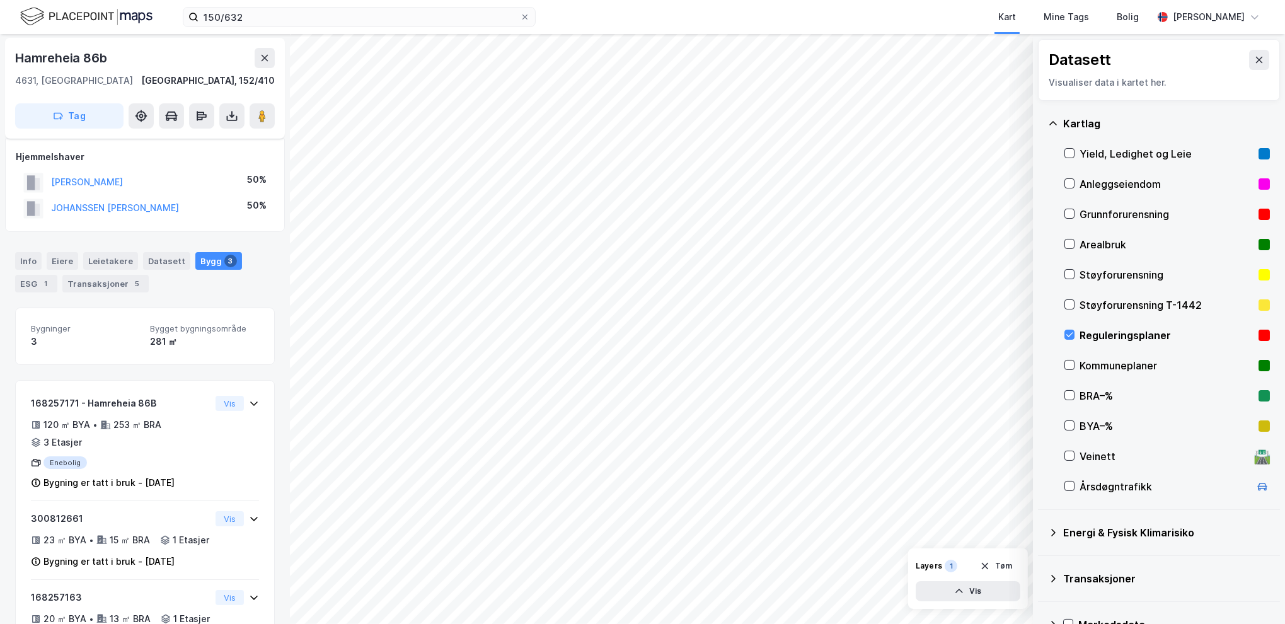
scroll to position [90, 0]
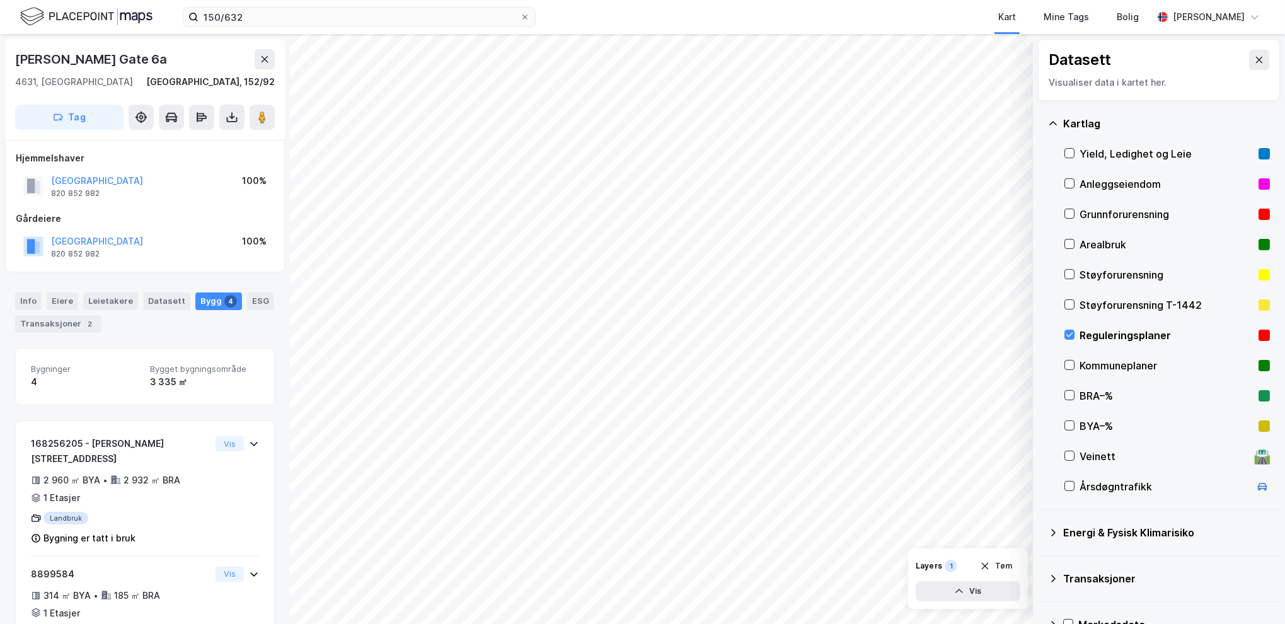
click at [744, 624] on html "150/632 Kart Mine Tags Bolig [PERSON_NAME] © Mapbox © OpenStreetMap Improve thi…" at bounding box center [642, 312] width 1285 height 624
click at [1096, 467] on div "© Mapbox © OpenStreetMap Improve this map © Maxar Datasett Visualiser data i ka…" at bounding box center [642, 329] width 1285 height 590
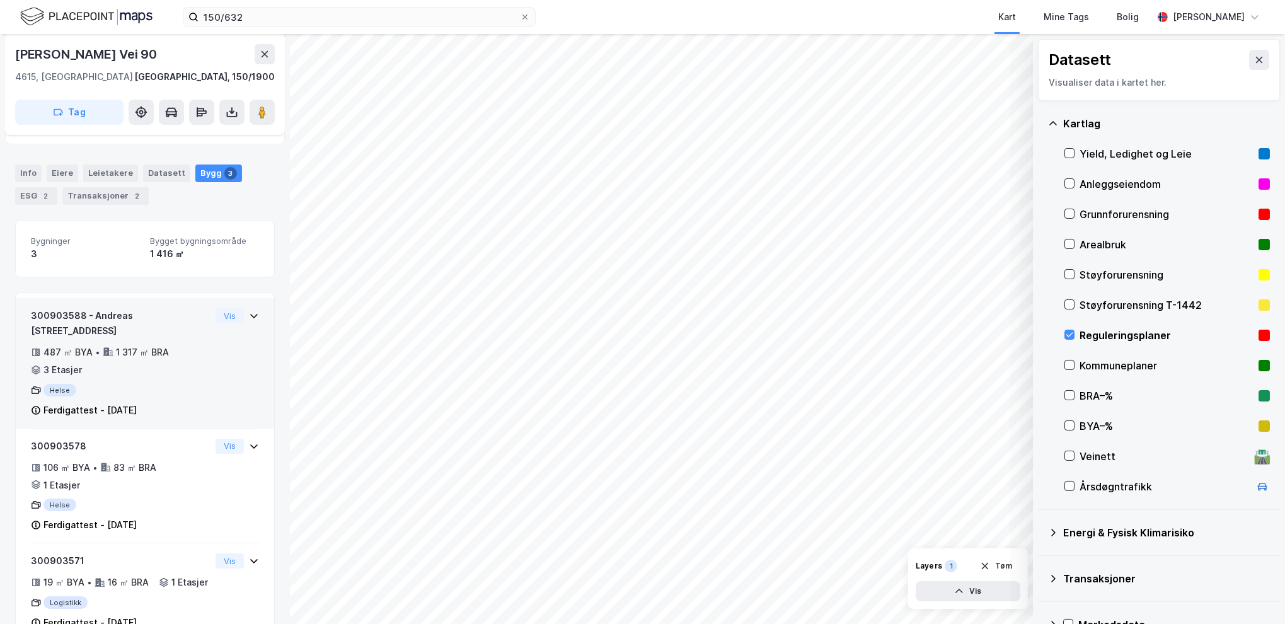
scroll to position [166, 0]
